Goal: Task Accomplishment & Management: Complete application form

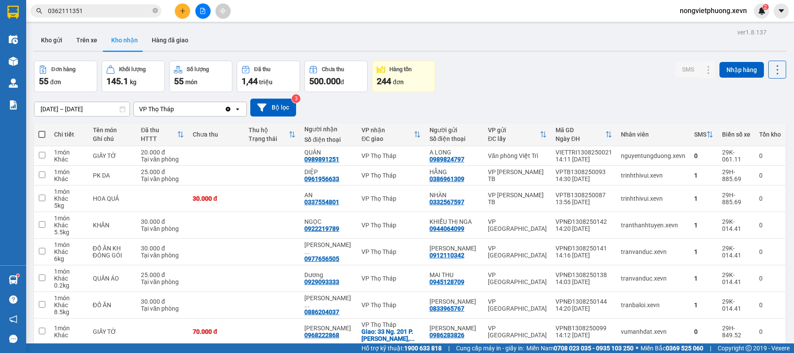
click at [100, 17] on div "Kết quả tìm kiếm ( 13 ) Bộ lọc Mã ĐH Trạng thái Món hàng Thu hộ Tổng cước Chưa …" at bounding box center [85, 10] width 170 height 15
click at [109, 14] on input "0362111351" at bounding box center [99, 11] width 103 height 10
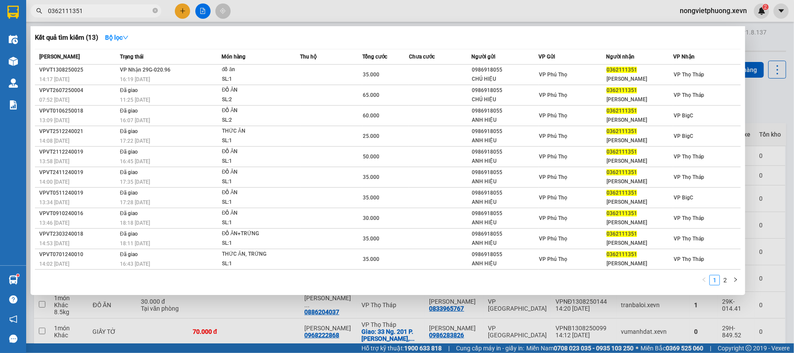
click at [109, 14] on input "0362111351" at bounding box center [99, 11] width 103 height 10
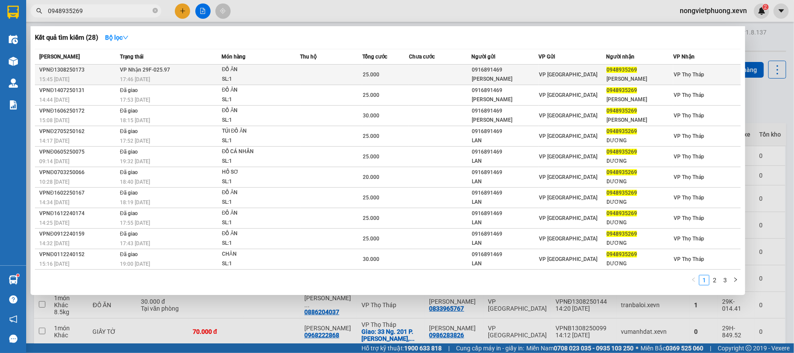
type input "0948935269"
click at [245, 72] on div "ĐỒ ĂN" at bounding box center [254, 70] width 65 height 10
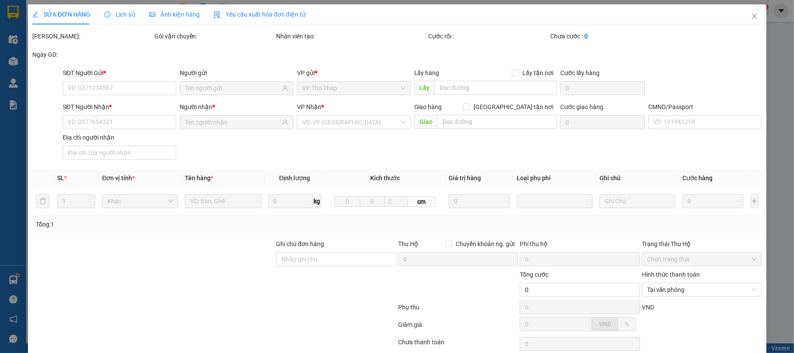
scroll to position [62, 0]
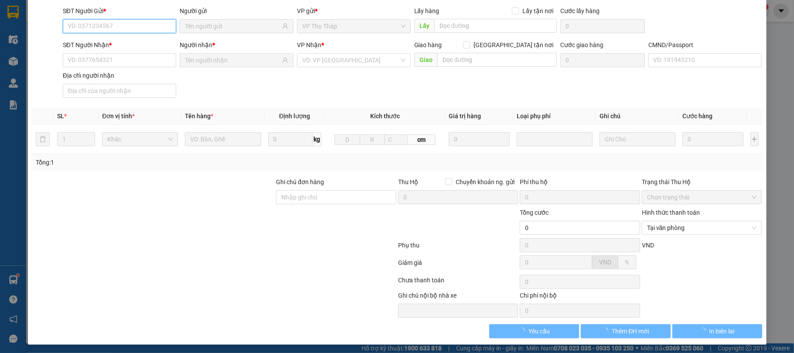
type input "0916891469"
type input "[PERSON_NAME]"
type input "0948935269"
type input "[PERSON_NAME]"
type input "ship 0328492350"
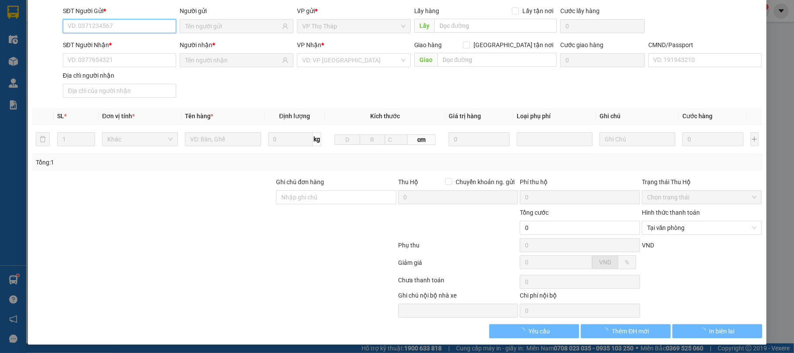
type input "25.000"
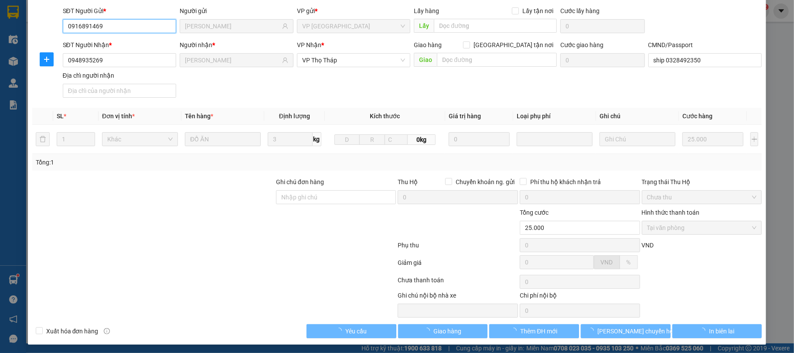
scroll to position [66, 0]
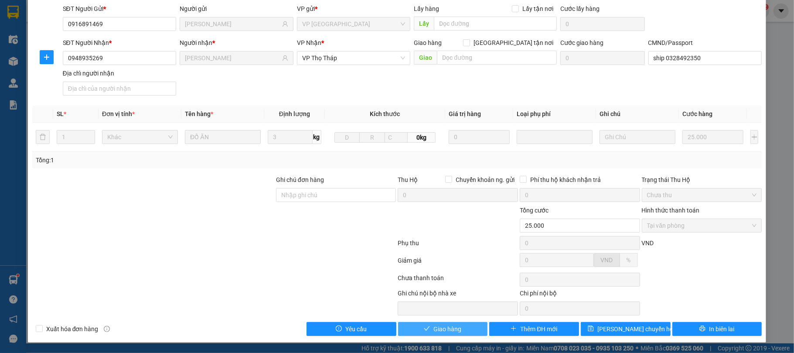
click at [411, 324] on button "Giao hàng" at bounding box center [443, 329] width 90 height 14
